Goal: Task Accomplishment & Management: Use online tool/utility

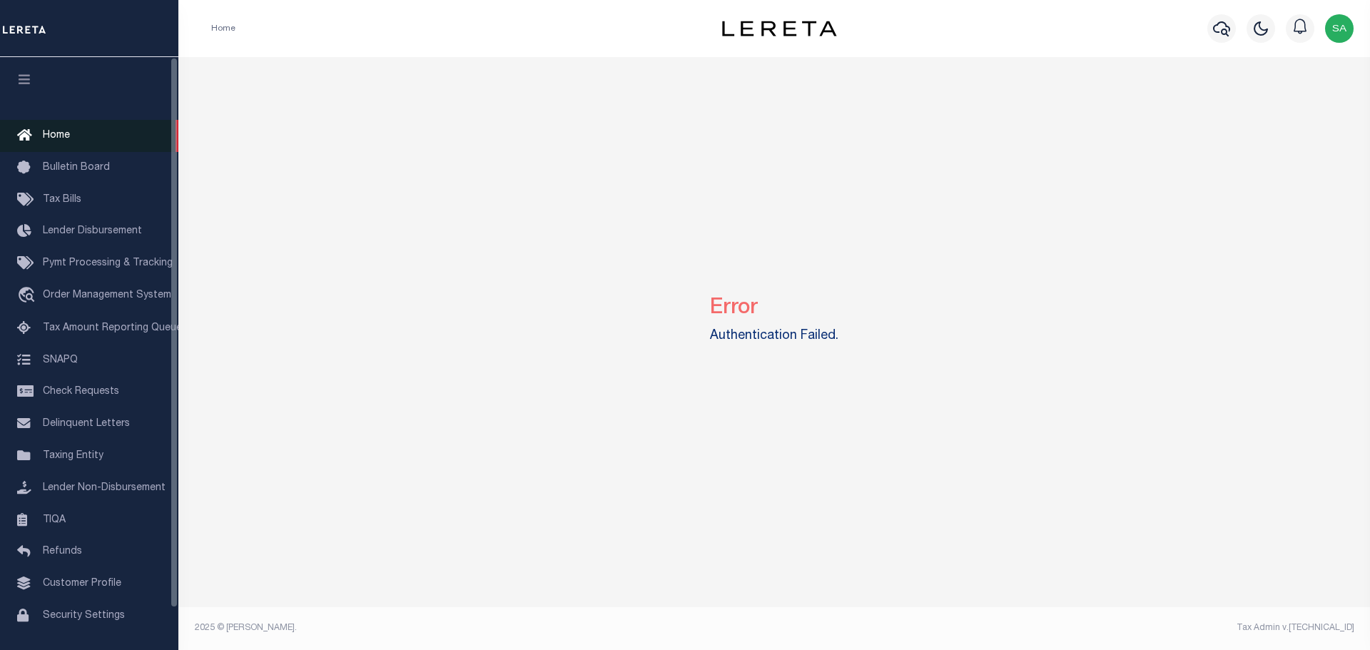
click at [67, 138] on span "Home" at bounding box center [56, 136] width 27 height 10
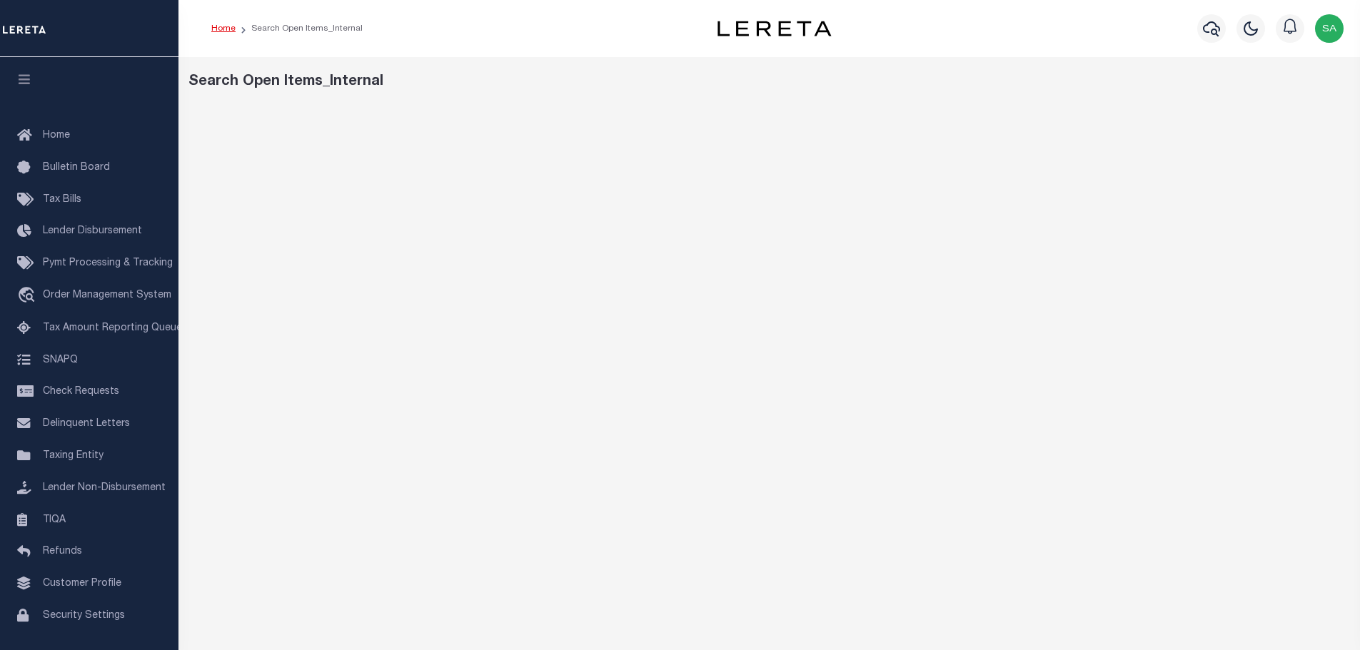
click at [228, 26] on link "Home" at bounding box center [223, 28] width 24 height 9
click at [222, 28] on link "Home" at bounding box center [223, 28] width 24 height 9
click at [61, 196] on span "Tax Bills" at bounding box center [62, 200] width 39 height 10
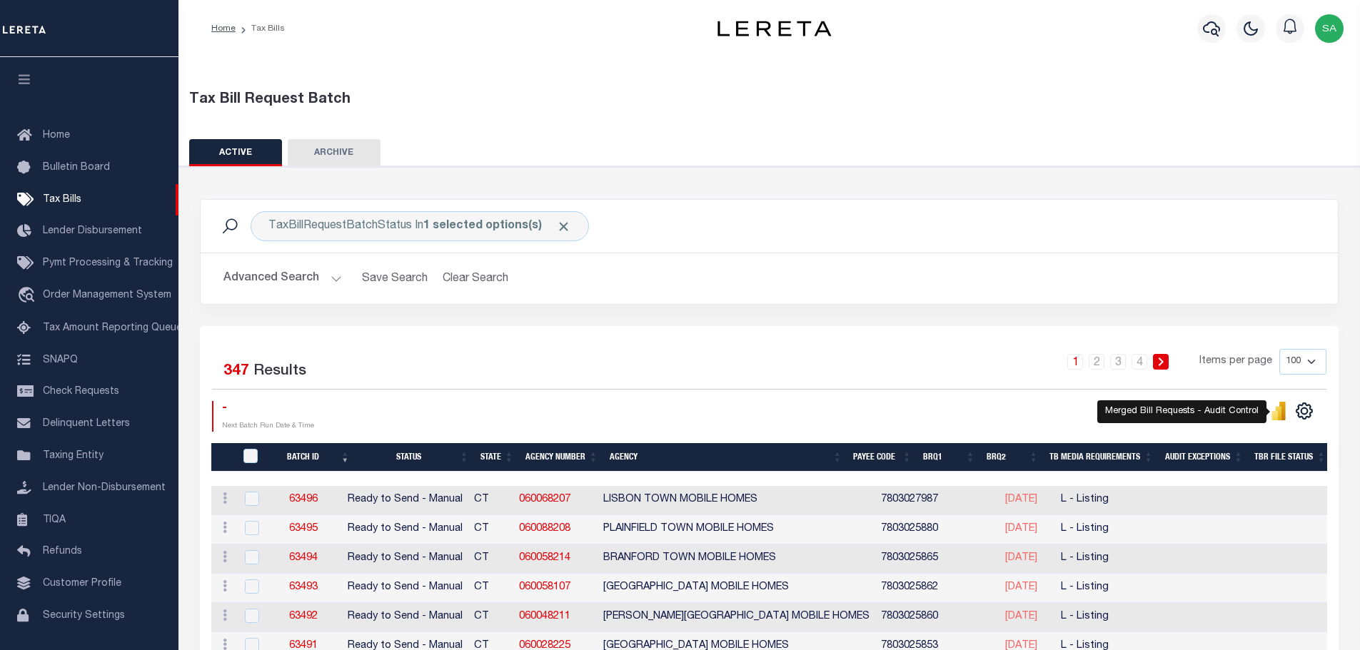
click at [1275, 416] on icon "" at bounding box center [1274, 415] width 6 height 9
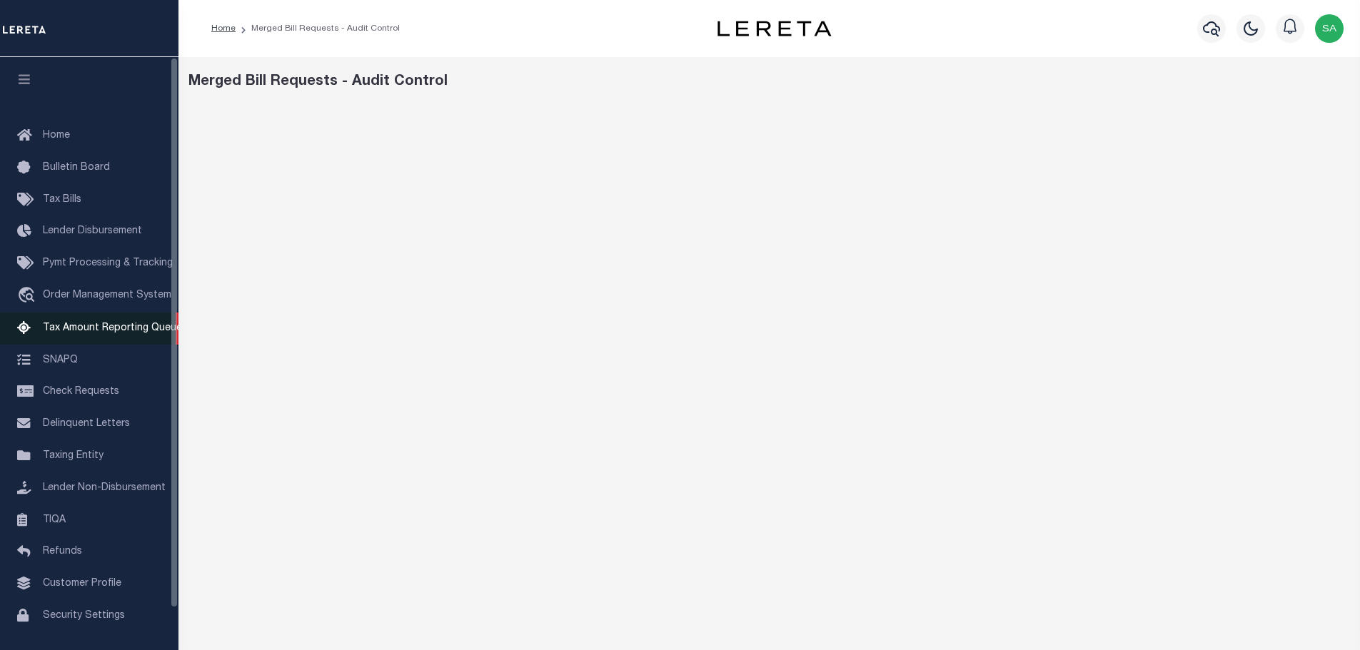
click at [83, 333] on span "Tax Amount Reporting Queue" at bounding box center [112, 328] width 139 height 10
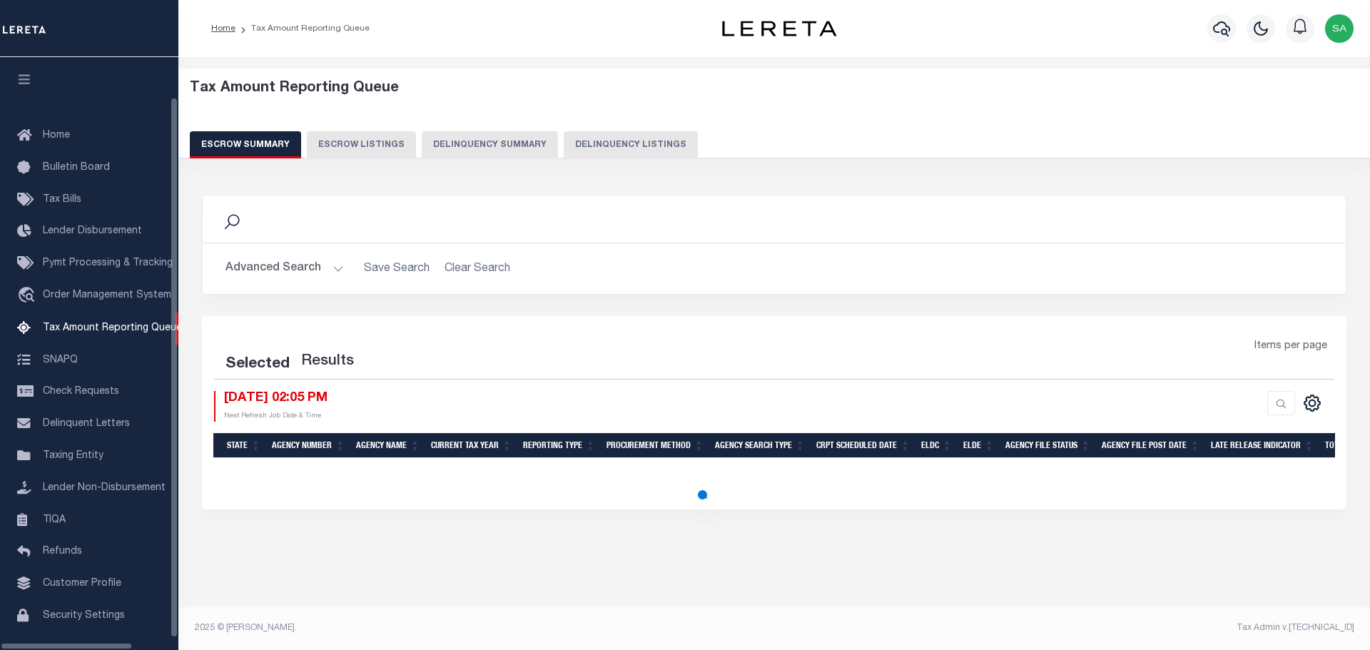
select select "100"
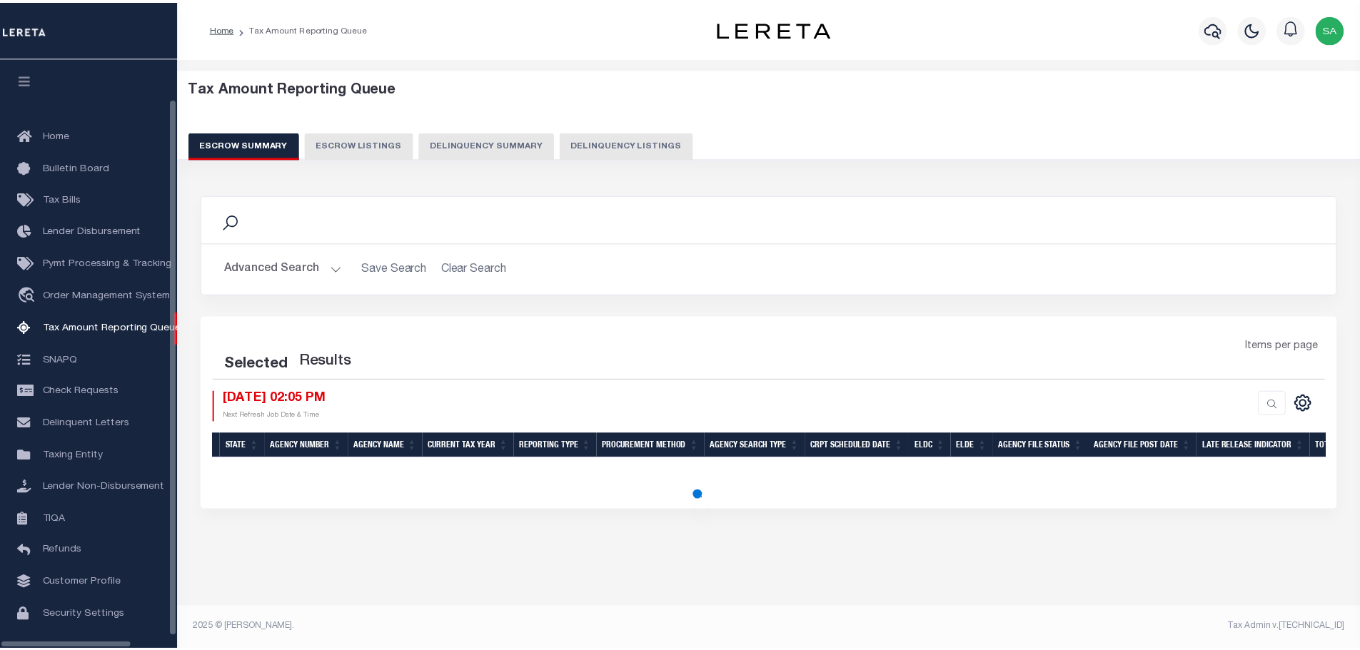
scroll to position [45, 0]
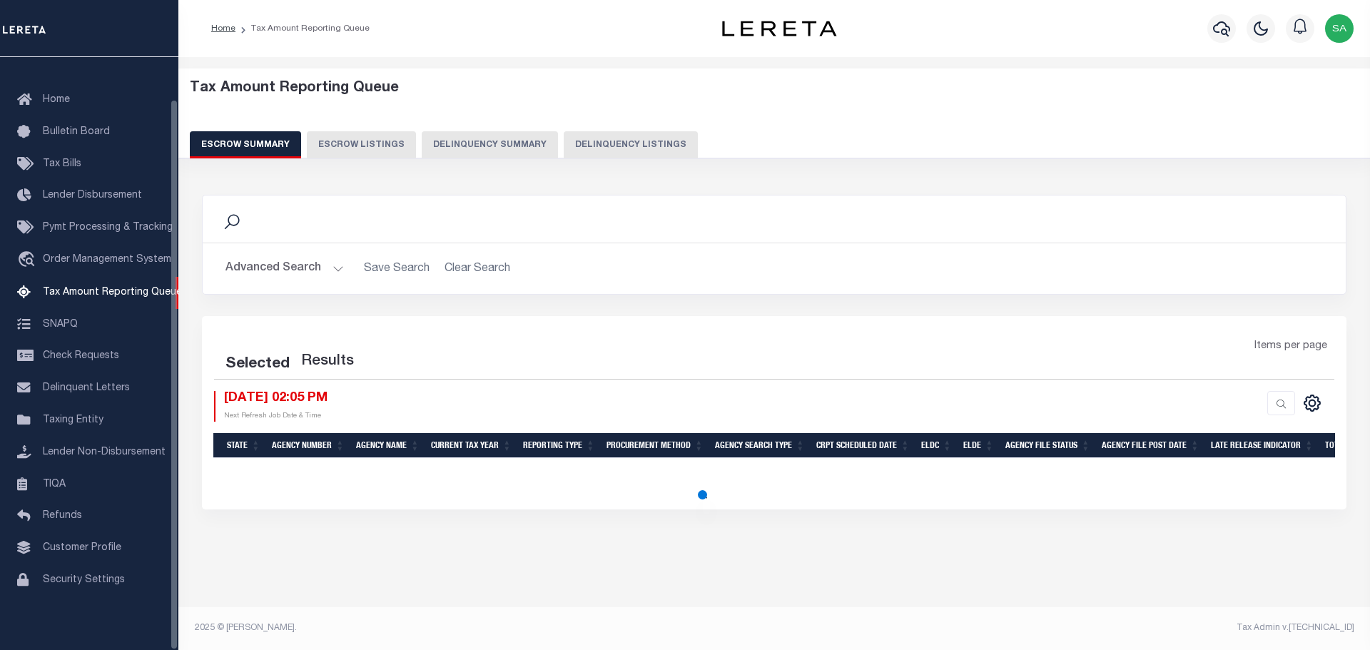
select select "100"
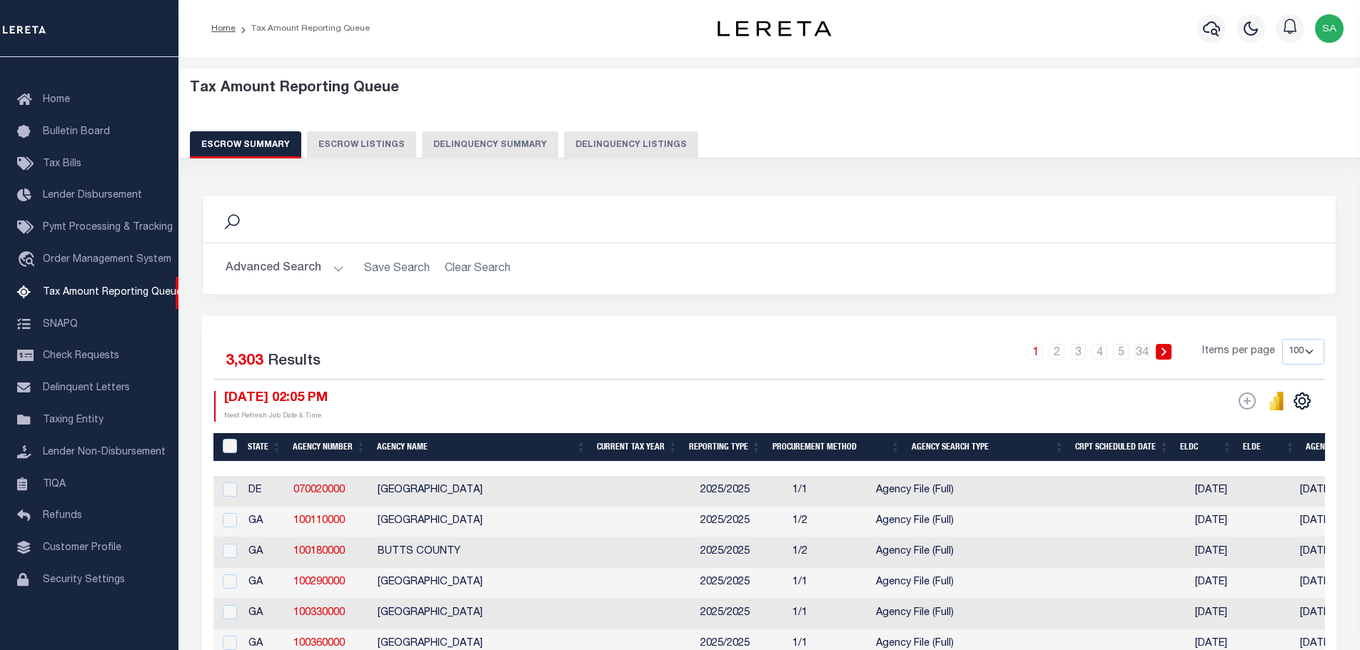
click at [1281, 403] on icon "" at bounding box center [1280, 401] width 6 height 19
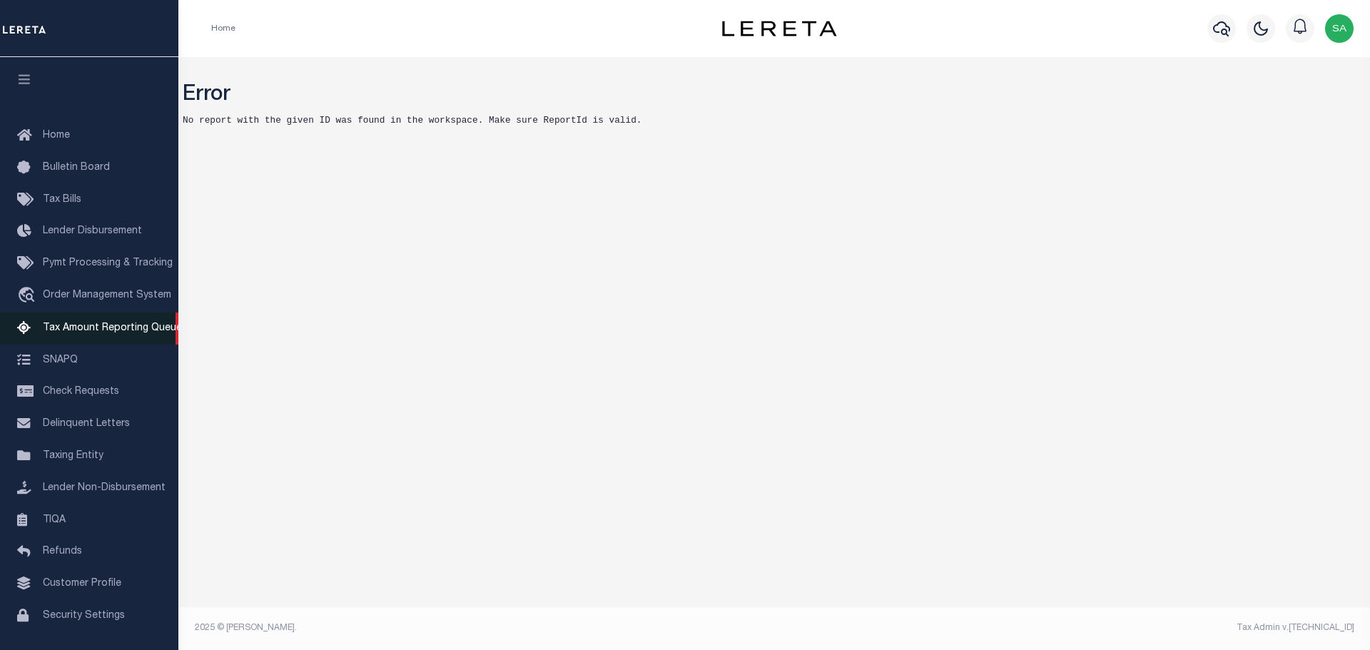
click at [100, 330] on span "Tax Amount Reporting Queue" at bounding box center [112, 328] width 139 height 10
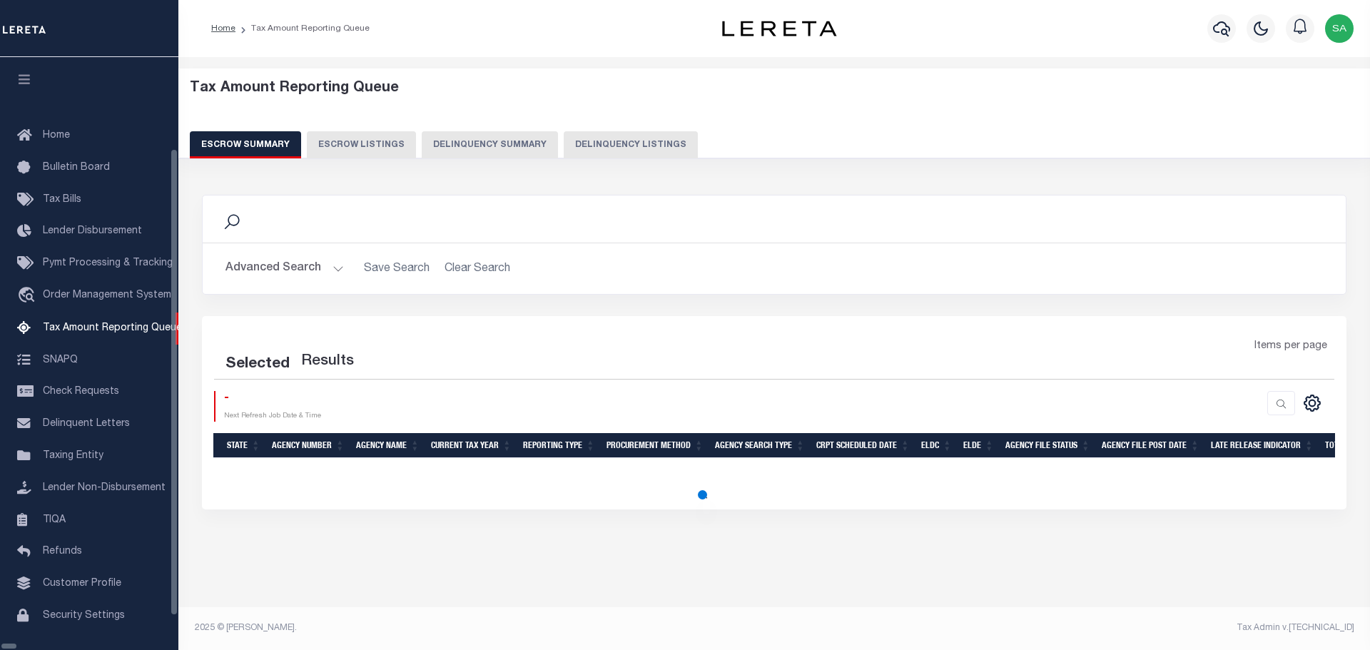
select select "100"
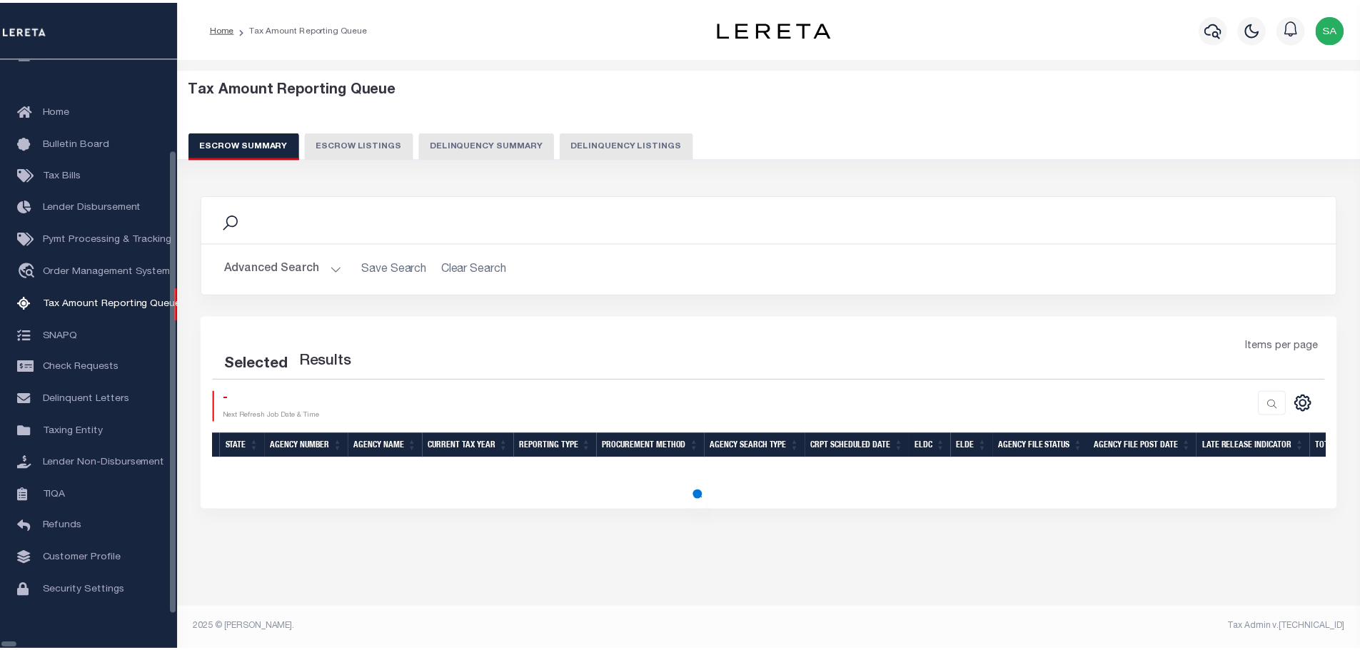
scroll to position [45, 0]
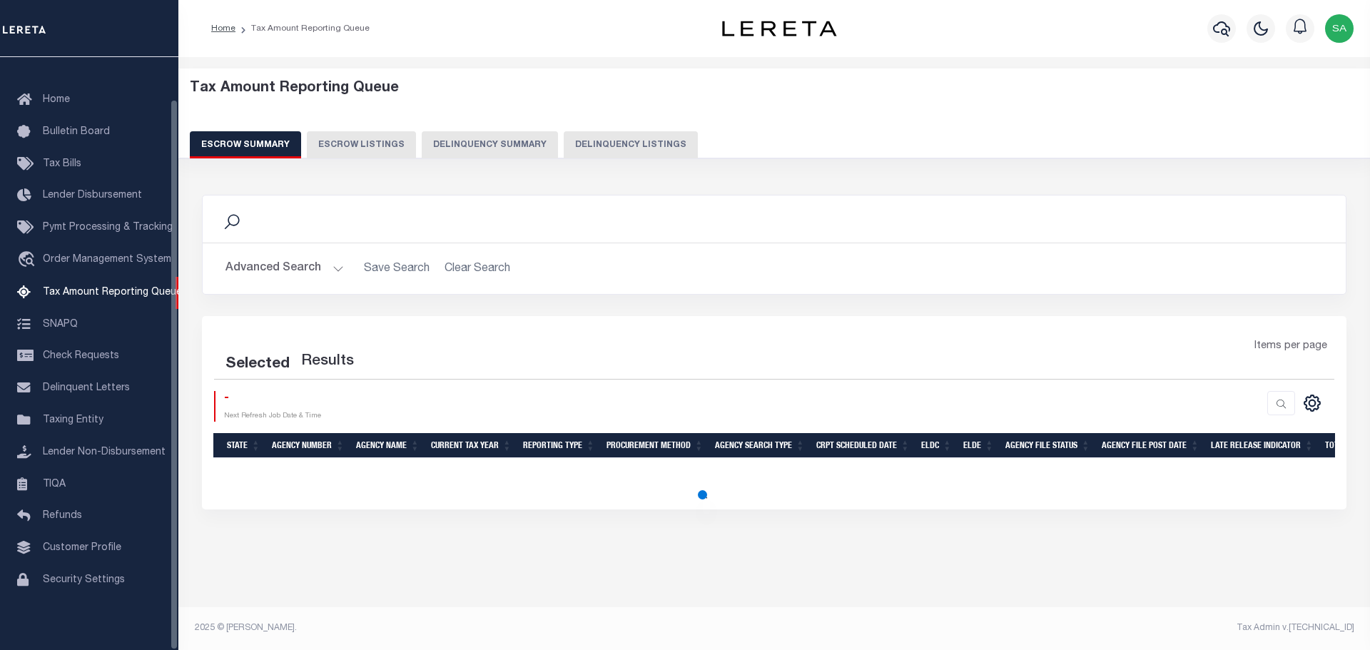
select select "100"
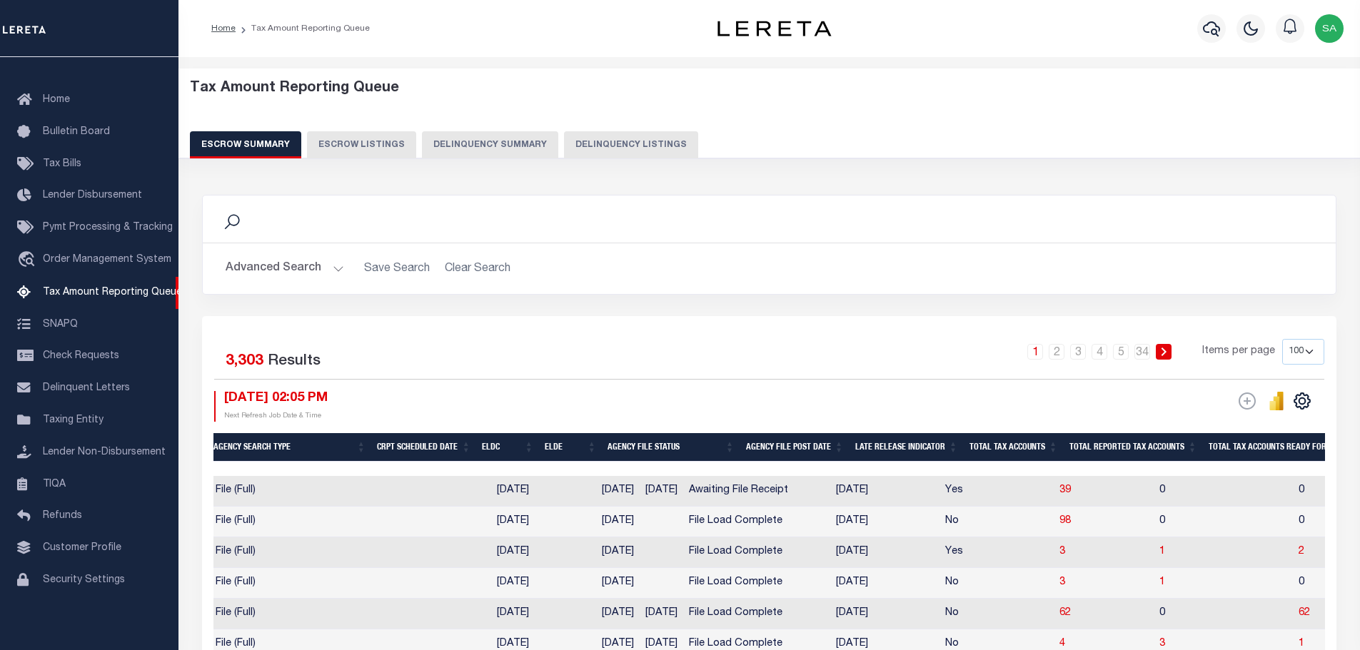
scroll to position [0, 0]
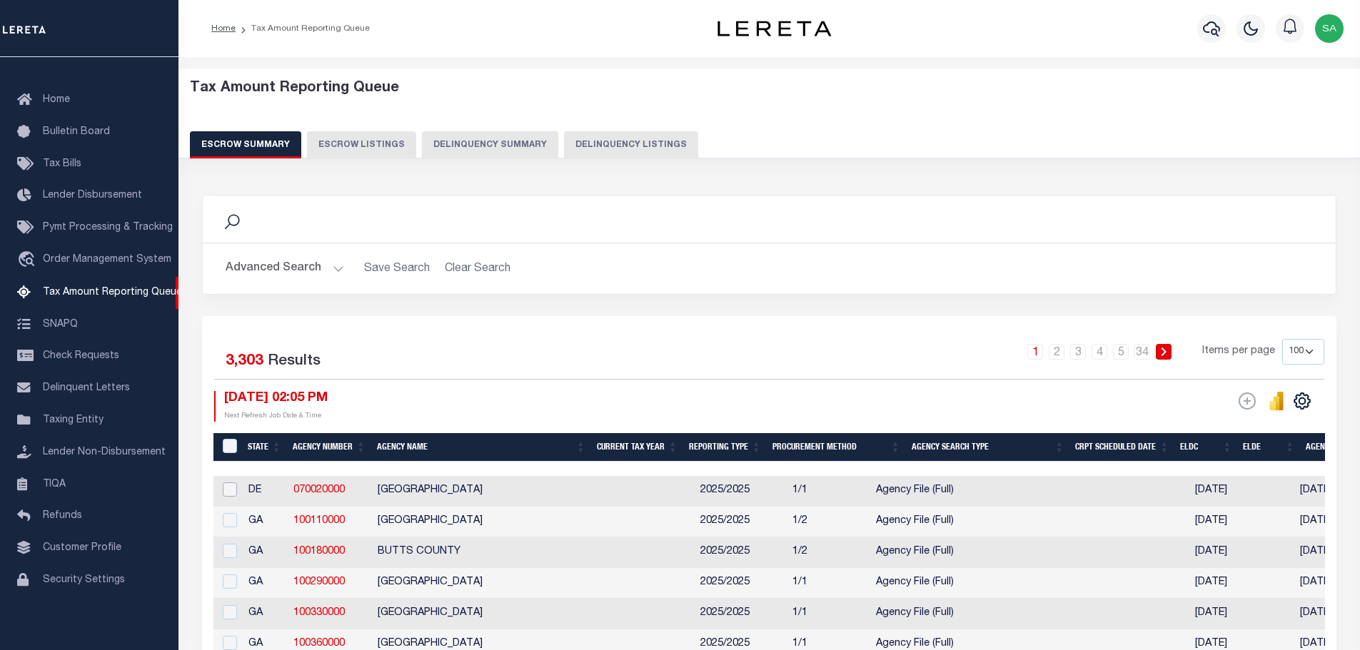
click at [227, 492] on input "checkbox" at bounding box center [230, 490] width 14 height 14
checkbox input "true"
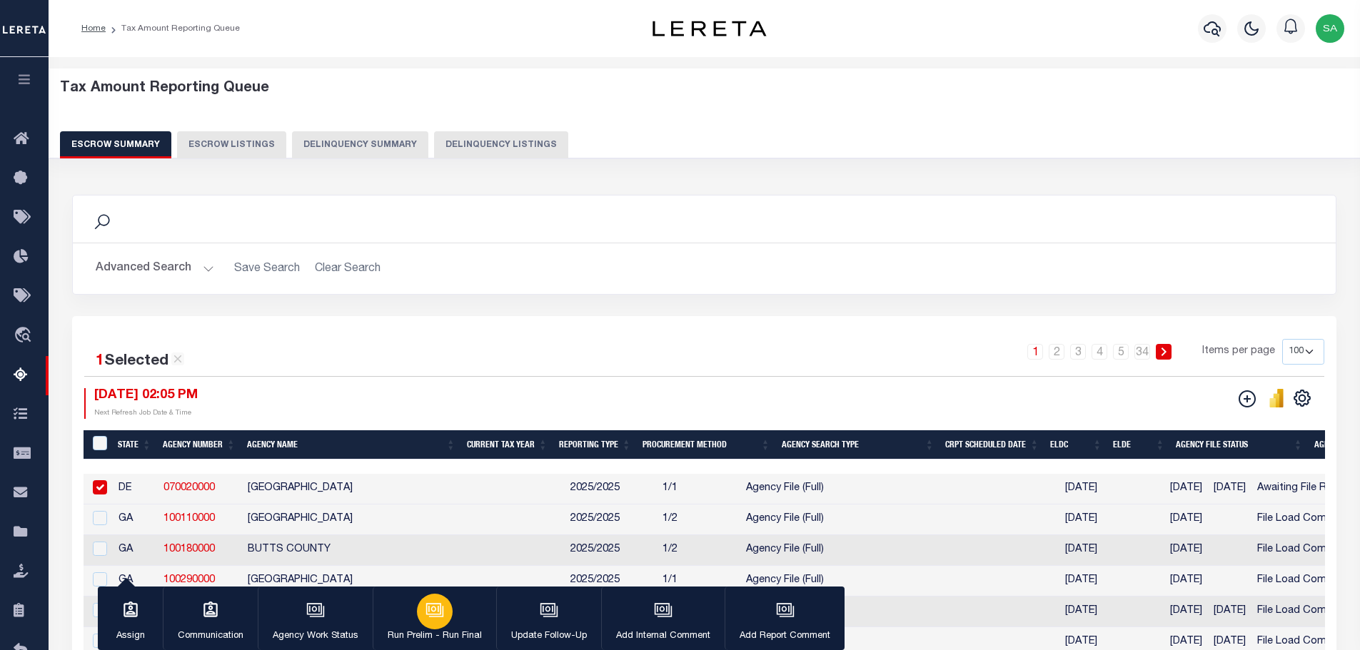
click at [426, 605] on icon "button" at bounding box center [433, 608] width 15 height 11
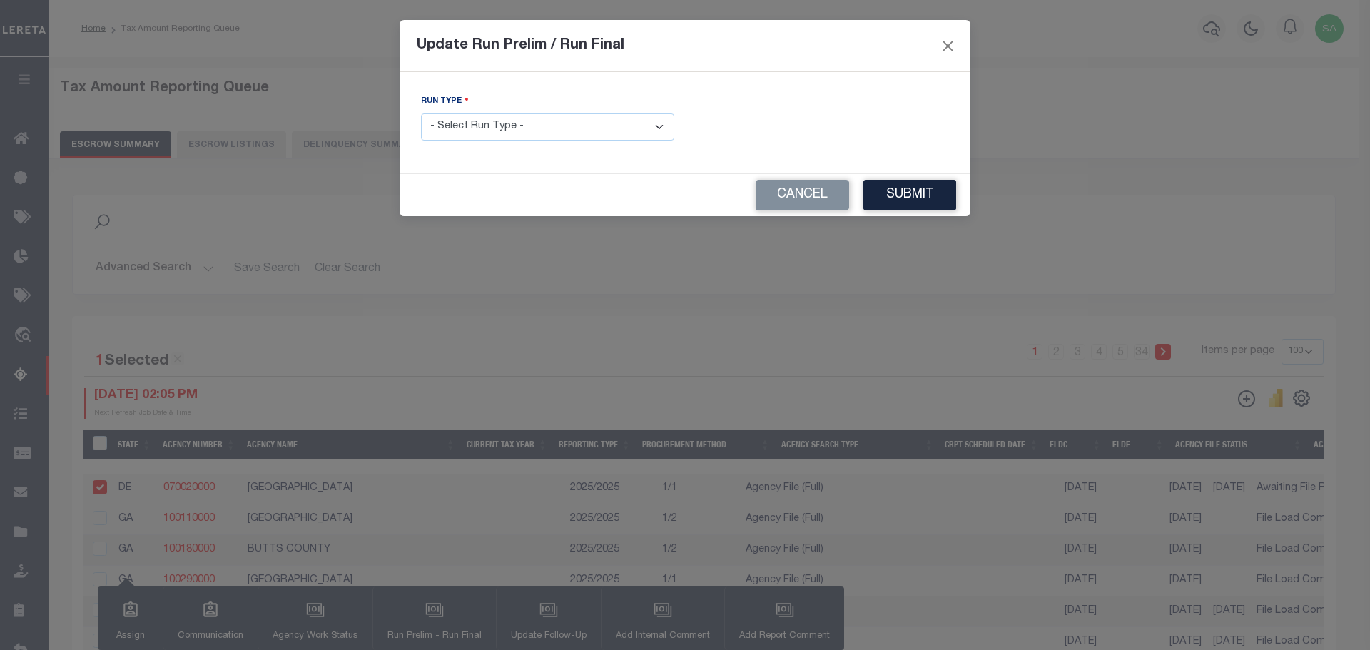
click at [540, 133] on select "- Select Run Type - Prelim Run Final Run" at bounding box center [547, 127] width 253 height 28
select select "P"
click at [421, 113] on select "- Select Run Type - Prelim Run Final Run" at bounding box center [547, 127] width 253 height 28
click at [921, 194] on button "Submit" at bounding box center [910, 195] width 93 height 31
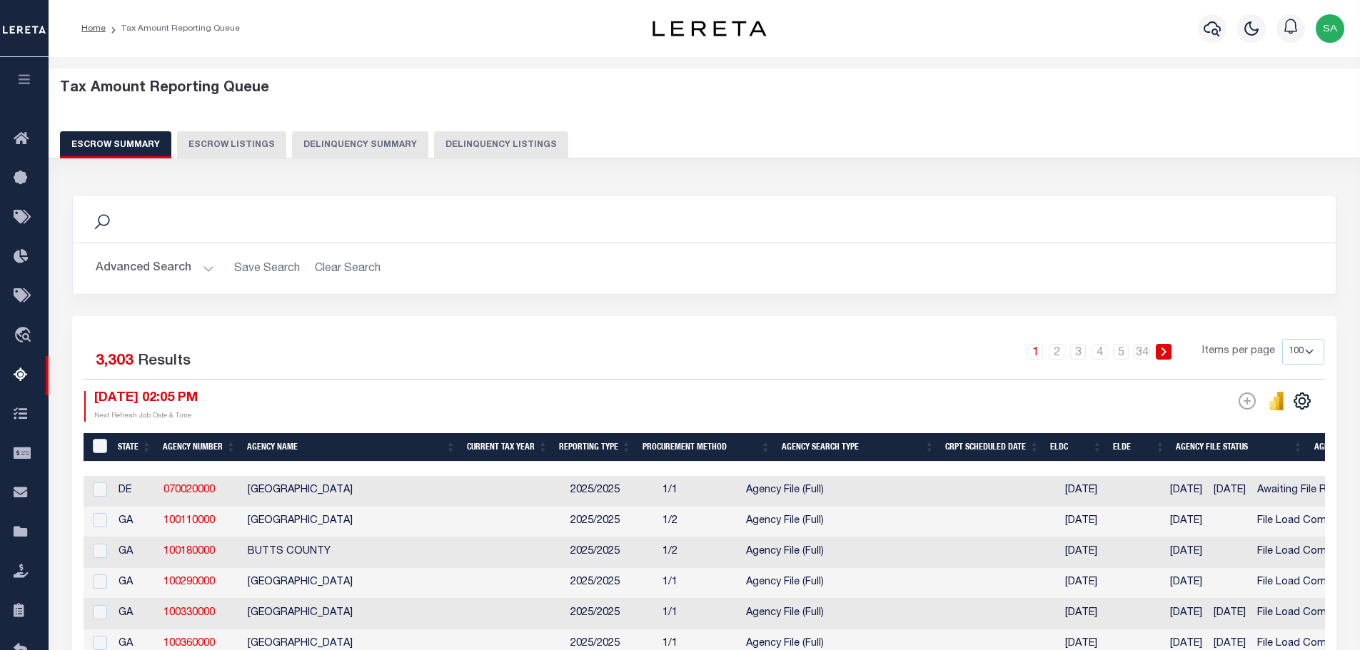
click at [365, 149] on button "Delinquency Summary" at bounding box center [360, 144] width 136 height 27
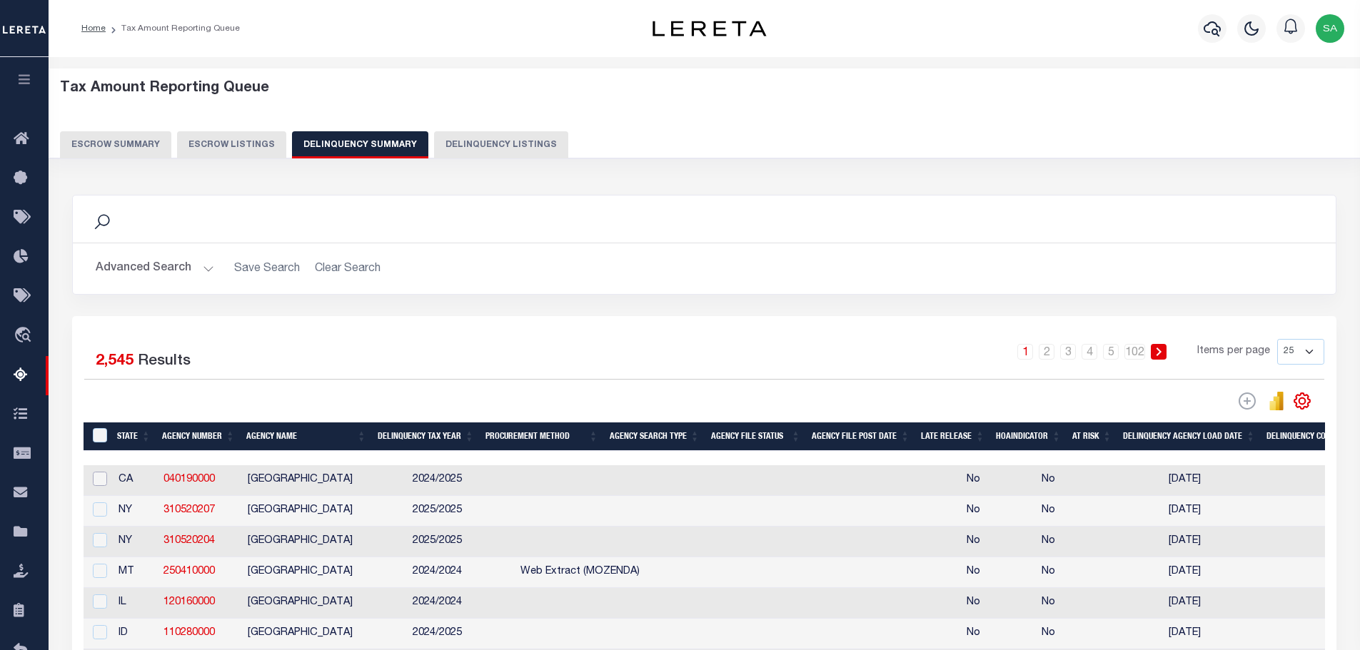
click at [99, 485] on input "checkbox" at bounding box center [100, 479] width 14 height 14
checkbox input "true"
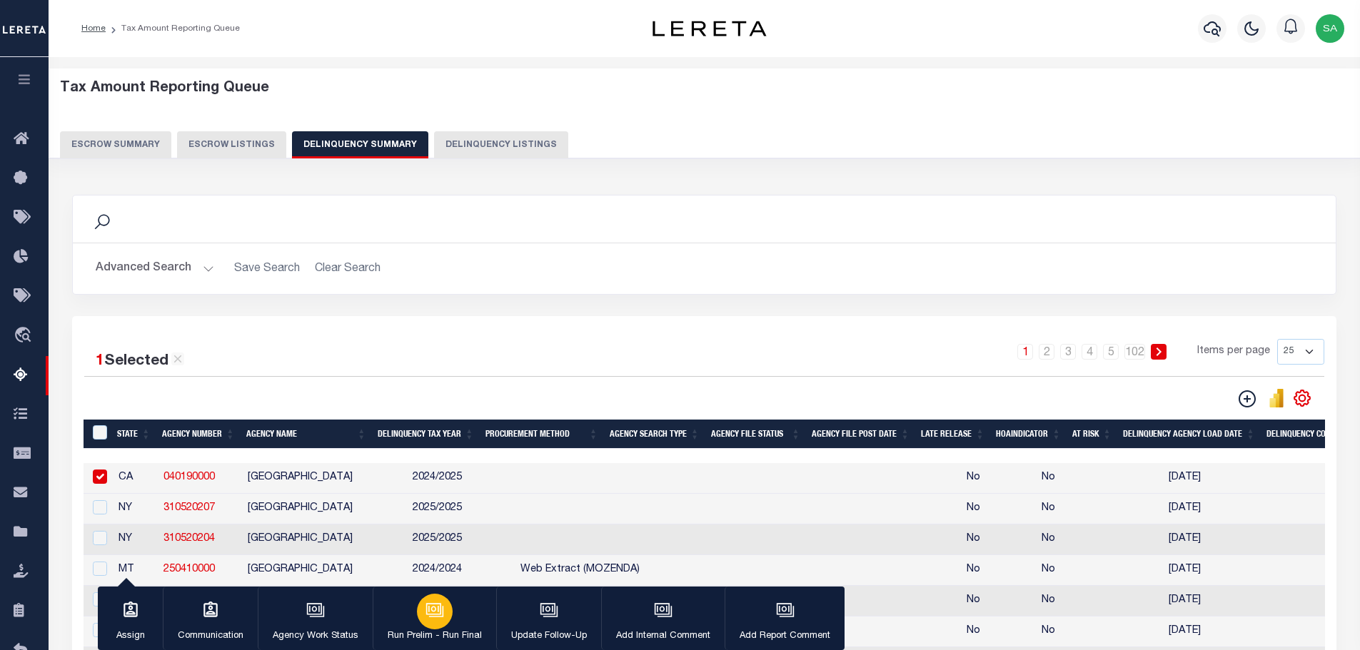
click at [436, 615] on icon "button" at bounding box center [433, 608] width 15 height 11
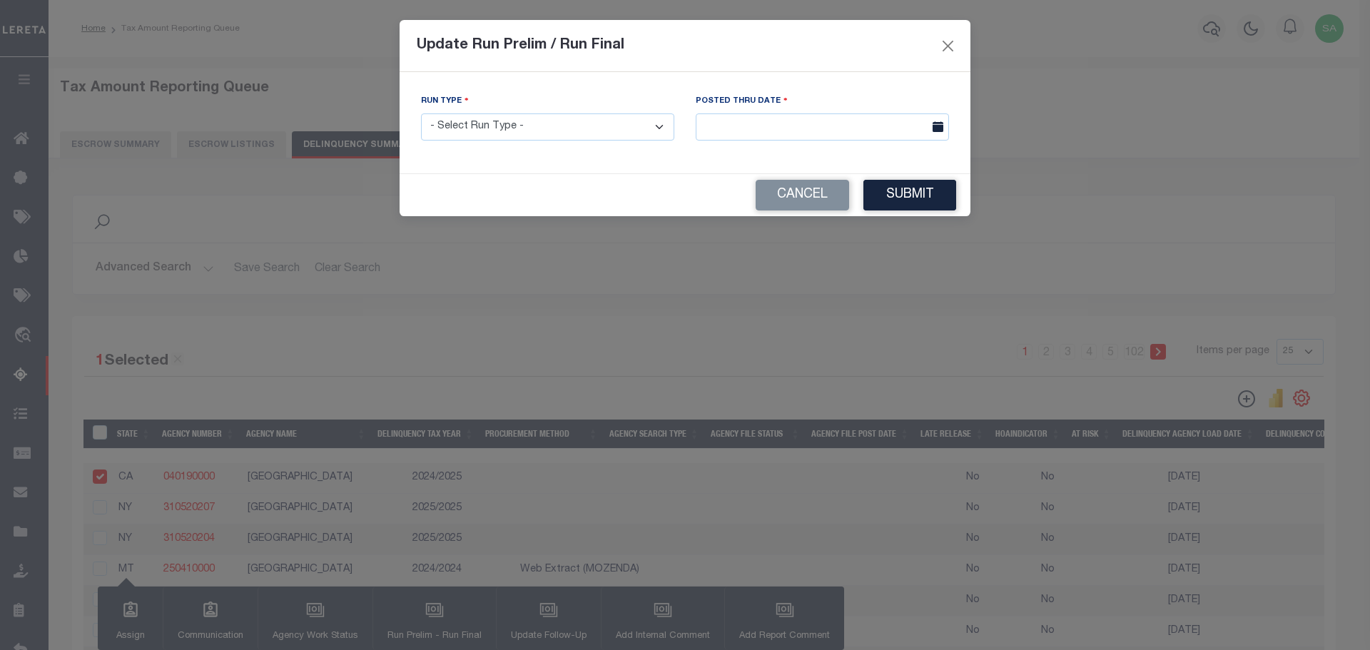
click at [568, 129] on select "- Select Run Type - Prelim Run Final Run" at bounding box center [547, 127] width 253 height 28
select select "P"
click at [421, 113] on select "- Select Run Type - Prelim Run Final Run" at bounding box center [547, 127] width 253 height 28
click at [933, 129] on icon at bounding box center [938, 126] width 11 height 11
click at [941, 128] on icon at bounding box center [938, 126] width 11 height 11
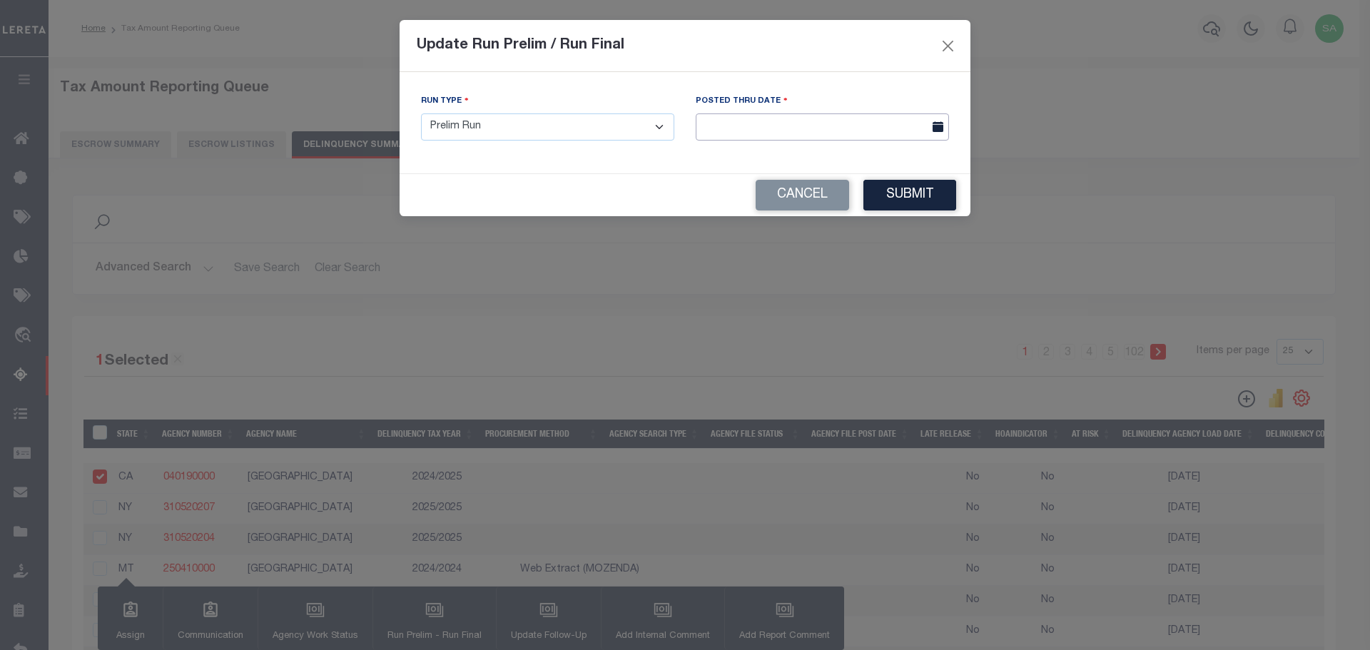
click at [889, 131] on input "text" at bounding box center [822, 127] width 253 height 28
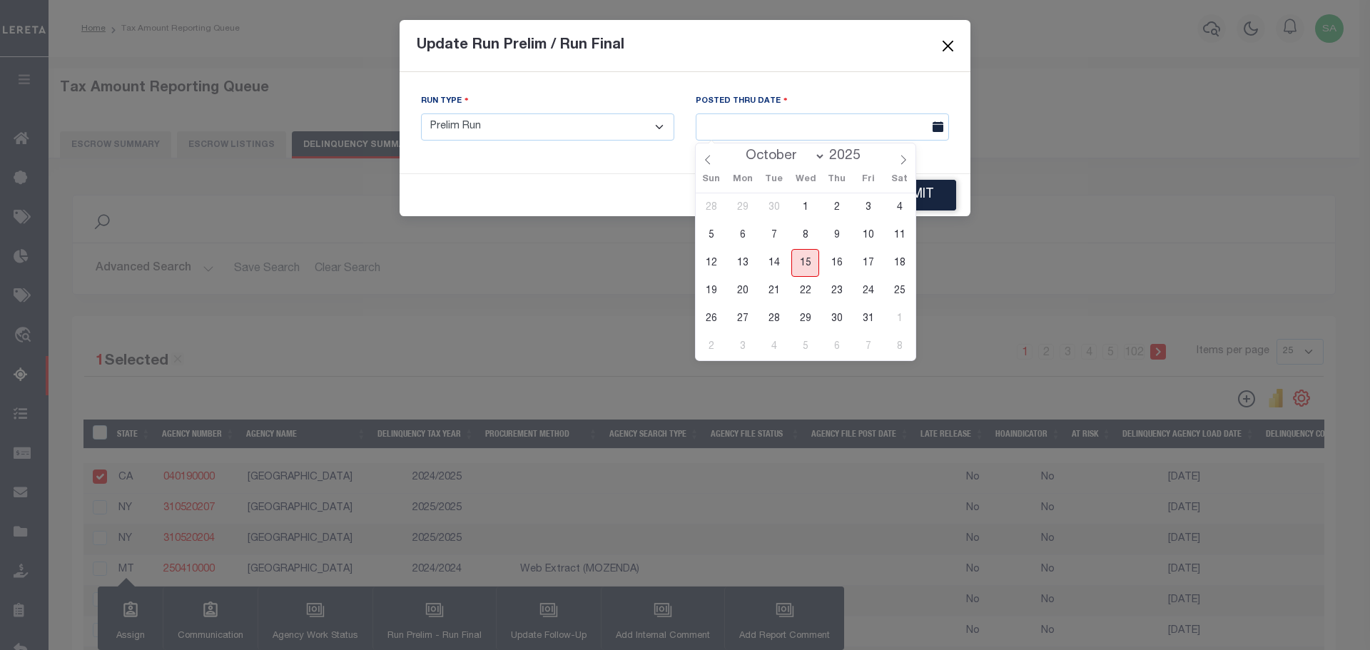
click at [810, 265] on span "15" at bounding box center [806, 263] width 28 height 28
type input "[DATE]"
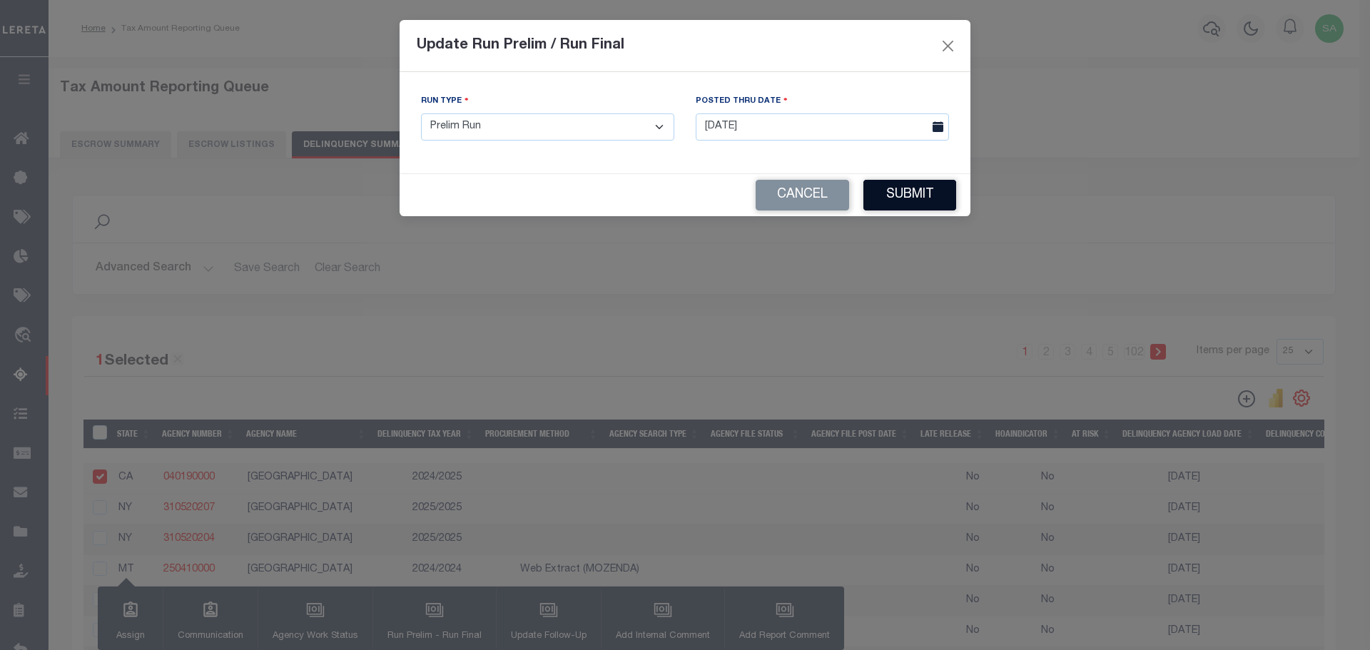
click at [898, 199] on button "Submit" at bounding box center [910, 195] width 93 height 31
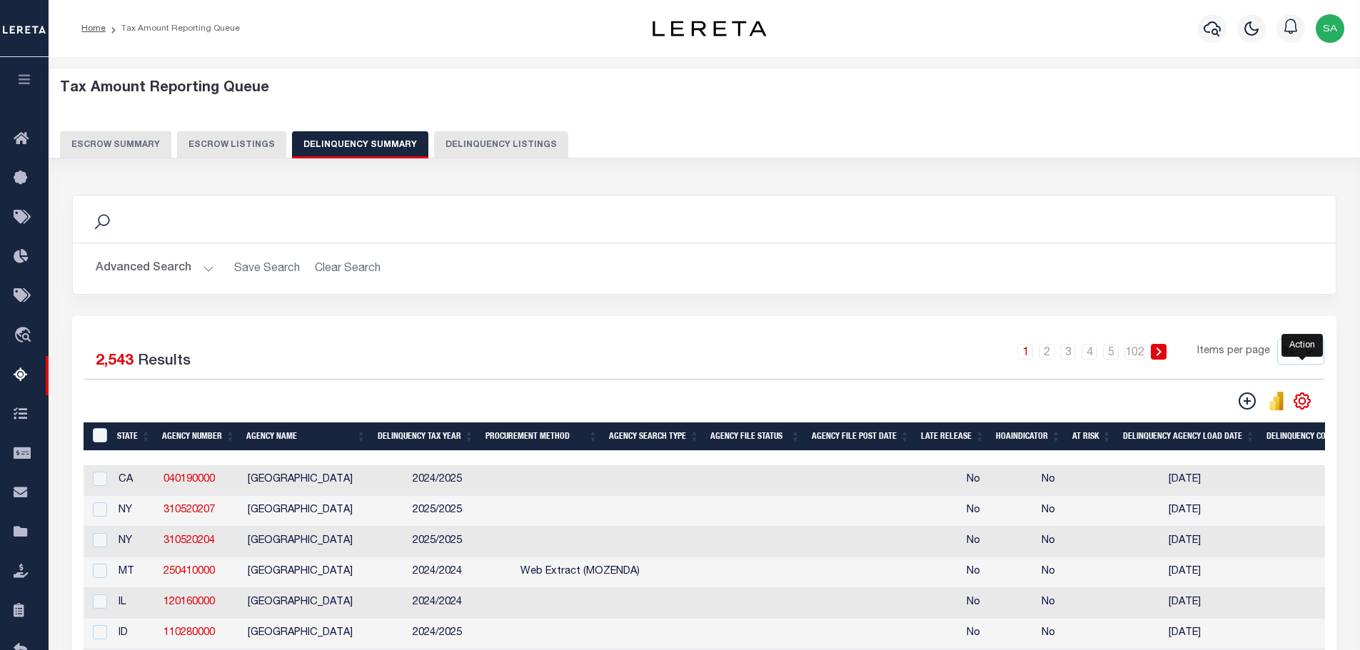
click at [1304, 404] on icon "" at bounding box center [1302, 401] width 6 height 6
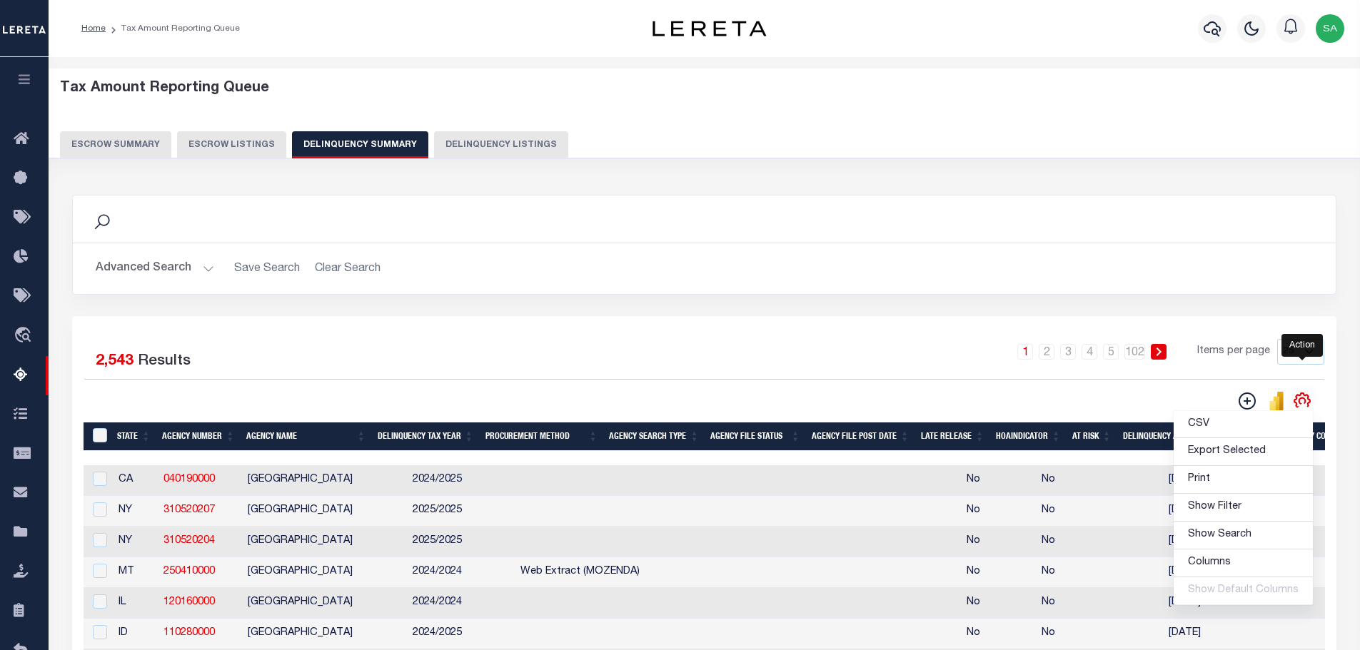
click at [1304, 410] on ul "CSV Export Selected Print Show Filter Show Search Columns 0: 1: State 2: Agency…" at bounding box center [1243, 508] width 141 height 196
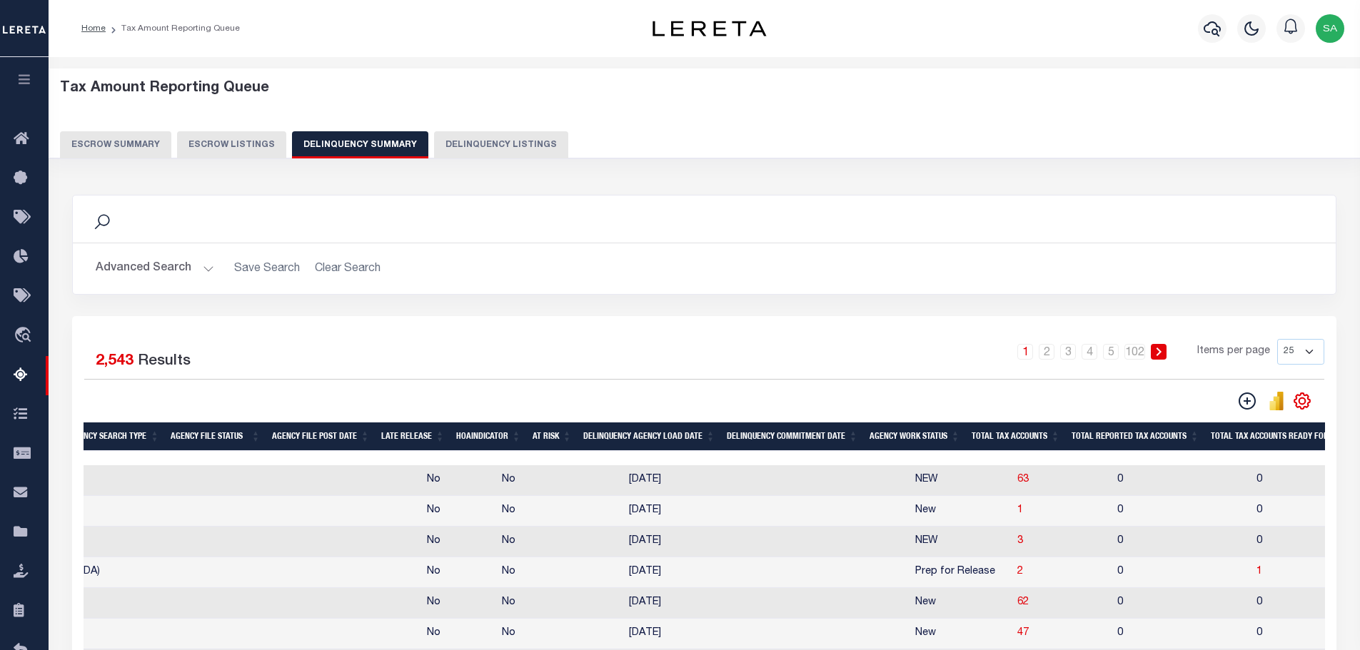
scroll to position [0, 247]
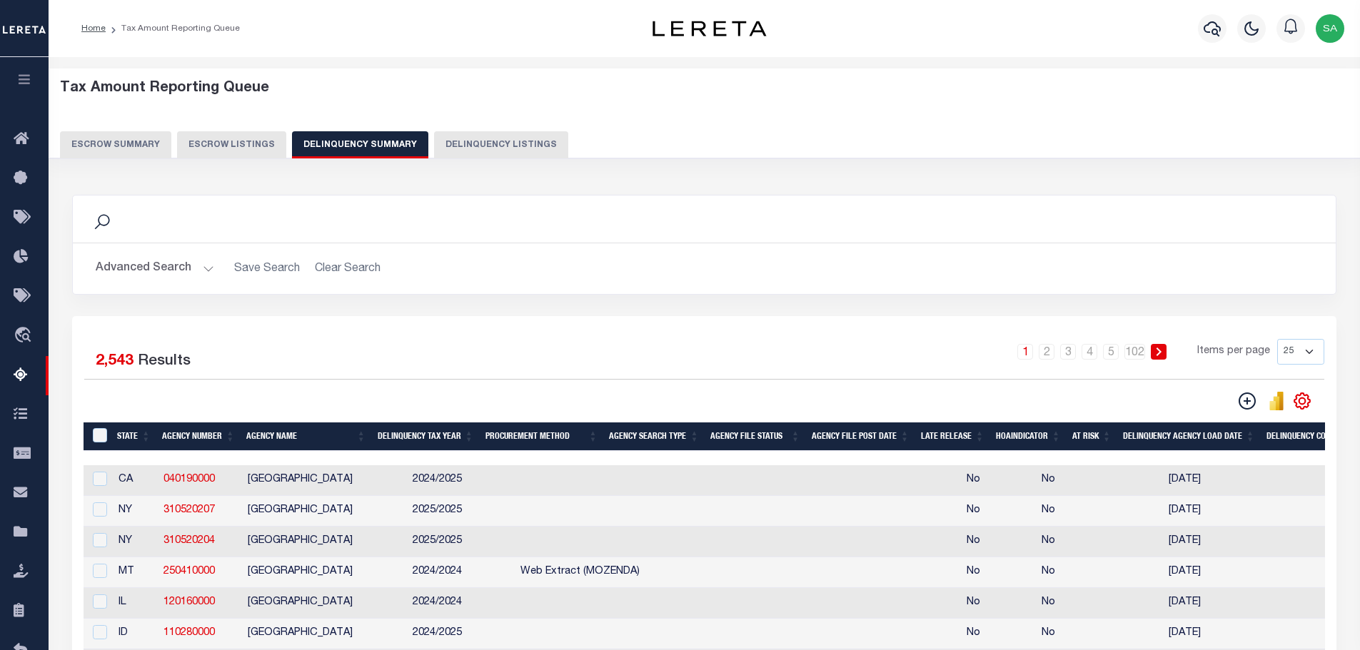
click at [303, 384] on div "1 Selected 2,543 Results 1 2 3 4 5 … 102 Items per page 25 100 200 500 1000" at bounding box center [704, 375] width 1263 height 72
click at [117, 142] on button "Escrow Summary" at bounding box center [115, 144] width 111 height 27
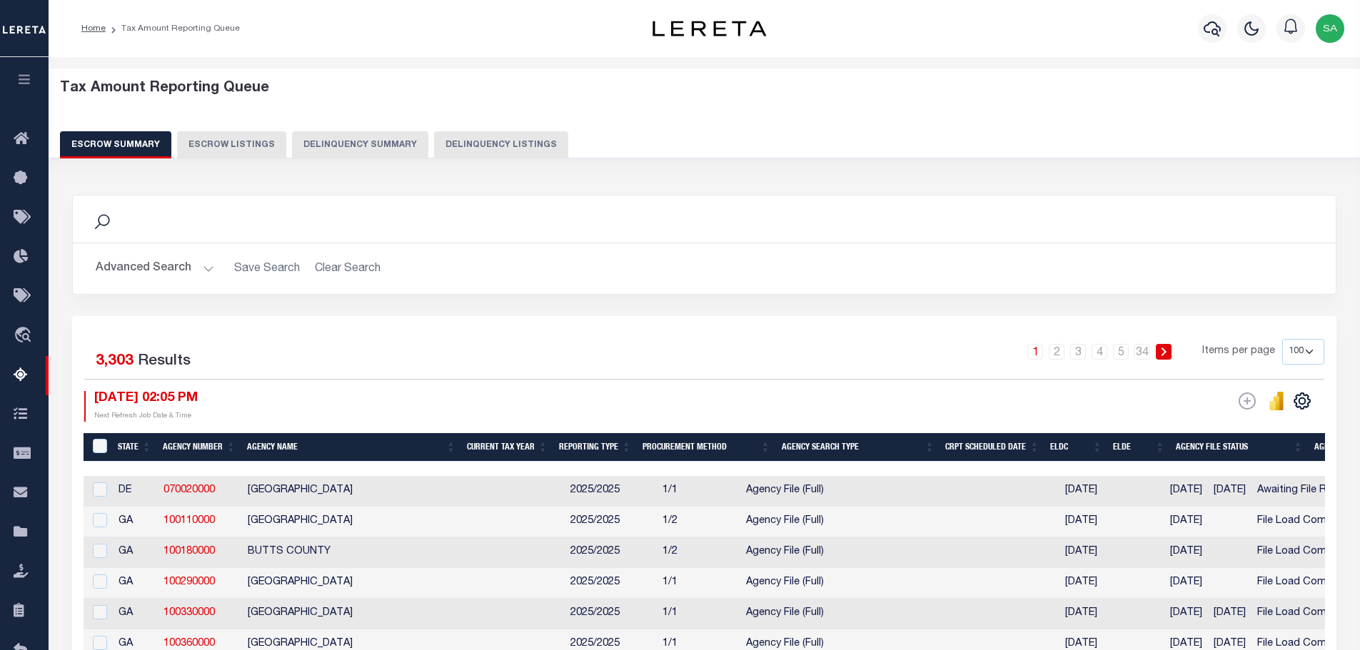
click at [352, 146] on button "Delinquency Summary" at bounding box center [360, 144] width 136 height 27
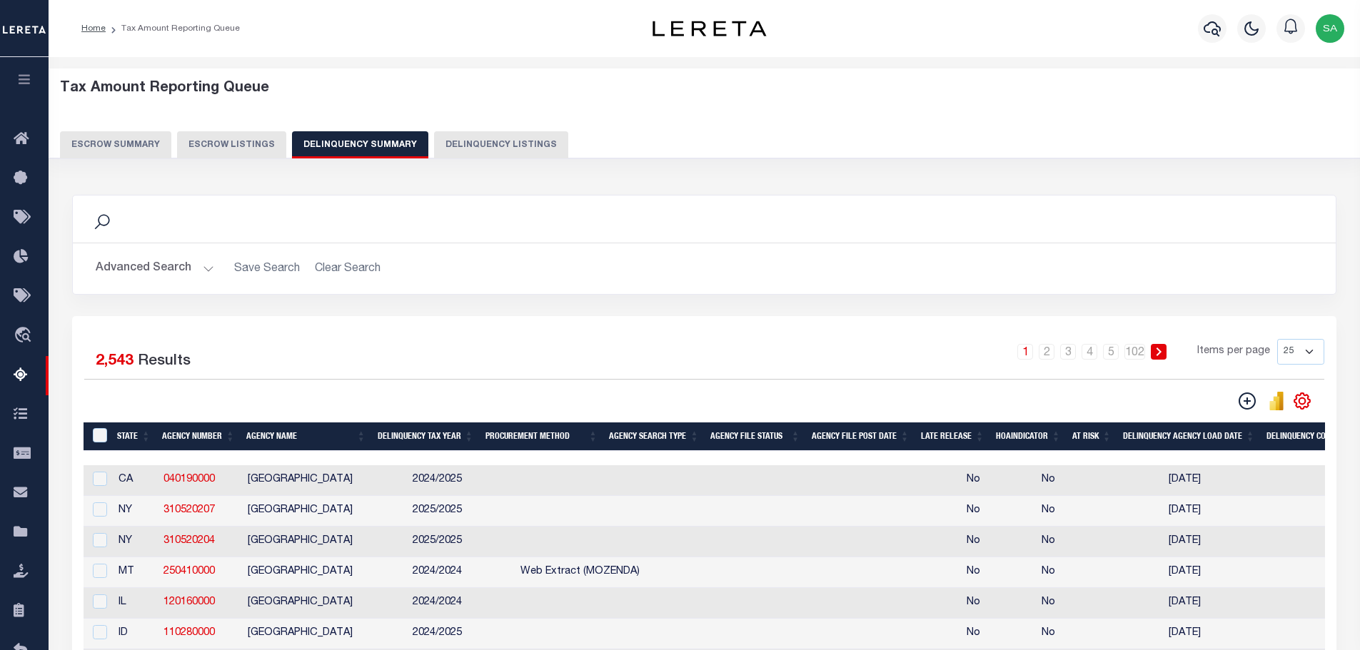
click at [479, 149] on button "Delinquency Listings" at bounding box center [501, 144] width 134 height 27
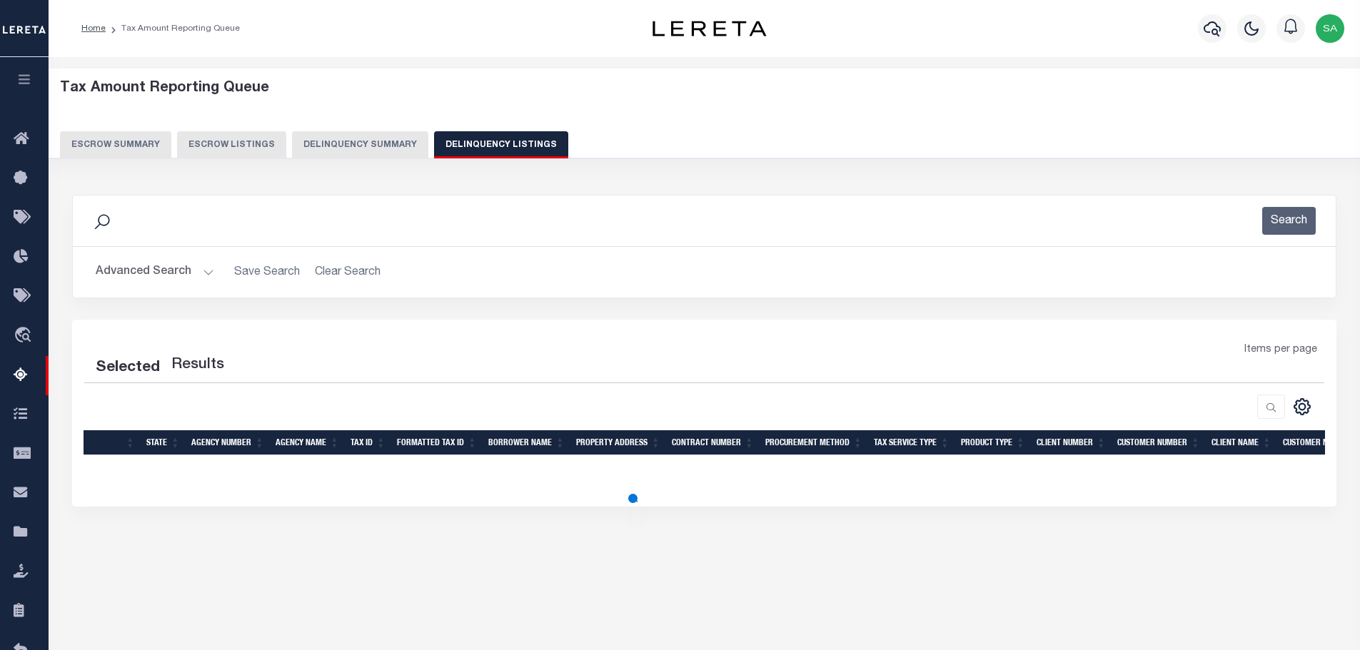
click at [121, 151] on button "Escrow Summary" at bounding box center [115, 144] width 111 height 27
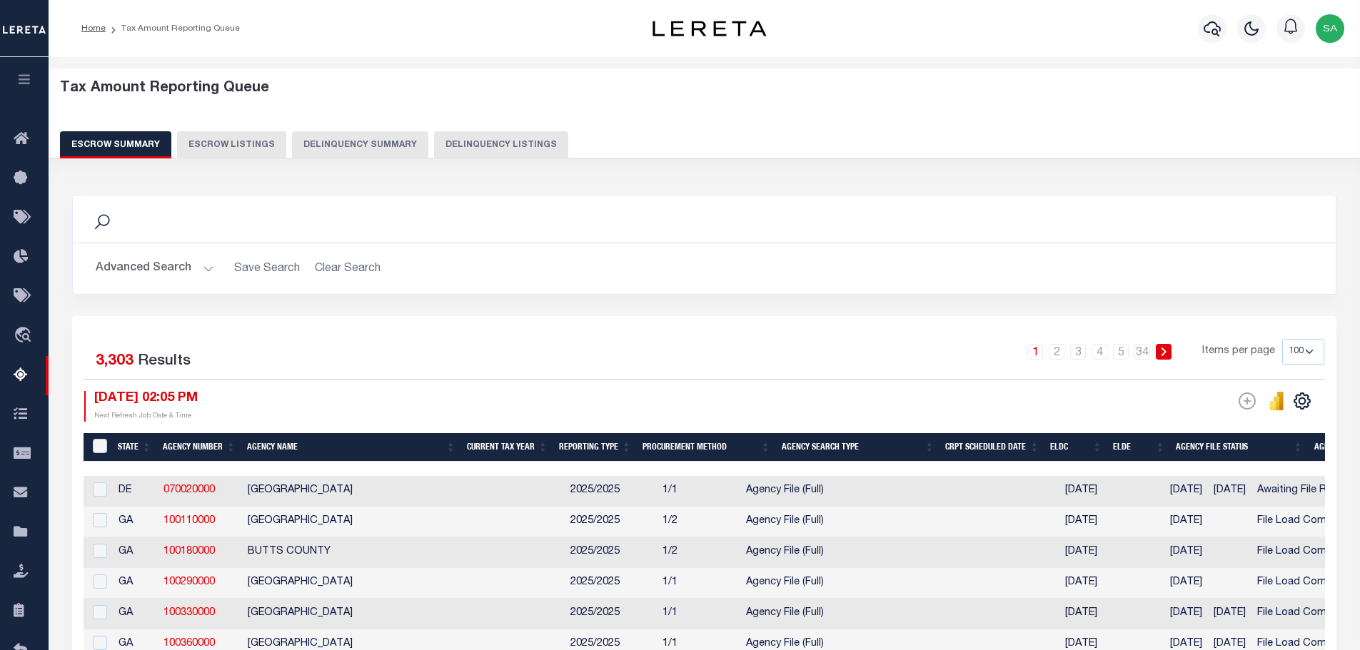
click at [439, 111] on div "Tax Amount Reporting Queue Escrow Summary Escrow Listings Delinquency Summary" at bounding box center [704, 119] width 1289 height 79
